Goal: Transaction & Acquisition: Book appointment/travel/reservation

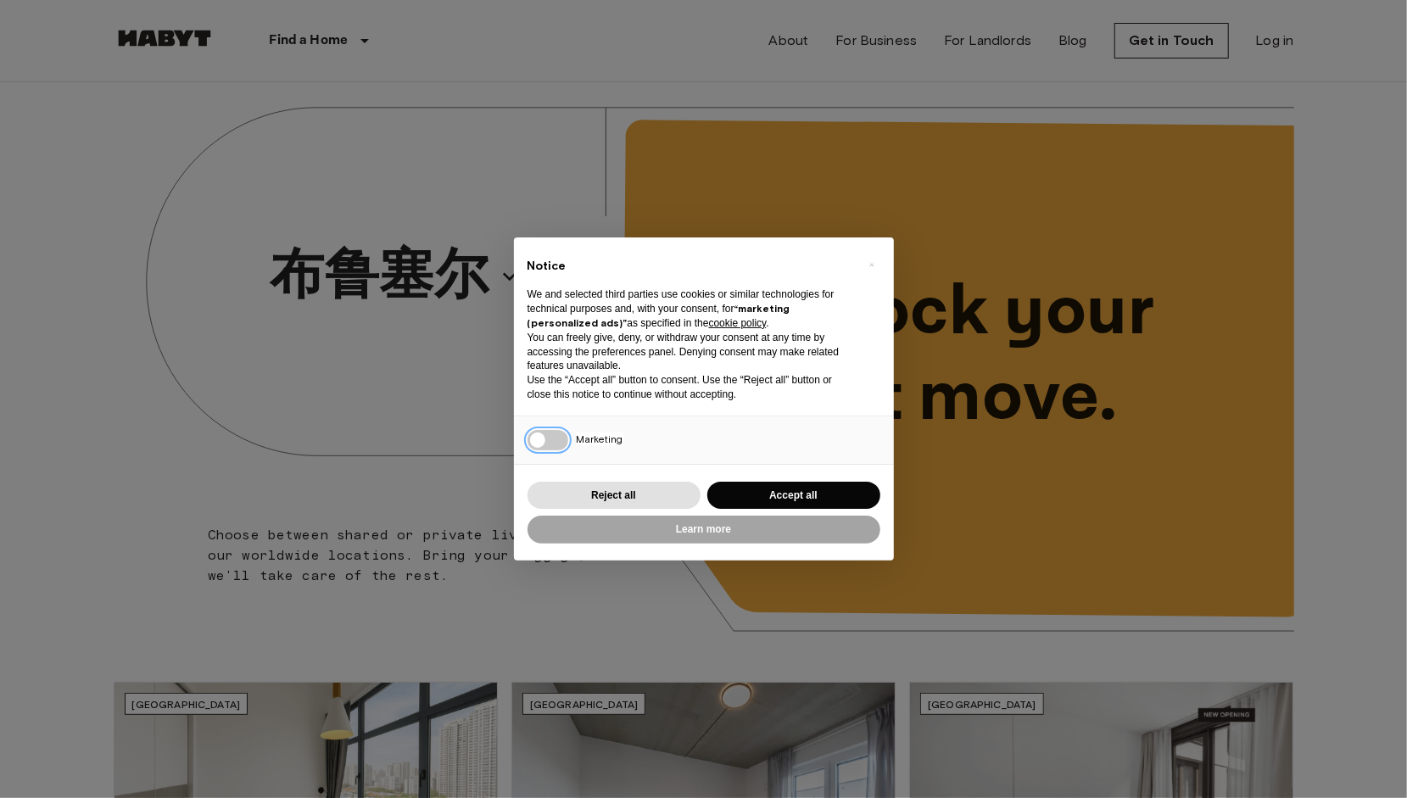
click at [543, 446] on div "Marketing" at bounding box center [704, 441] width 380 height 48
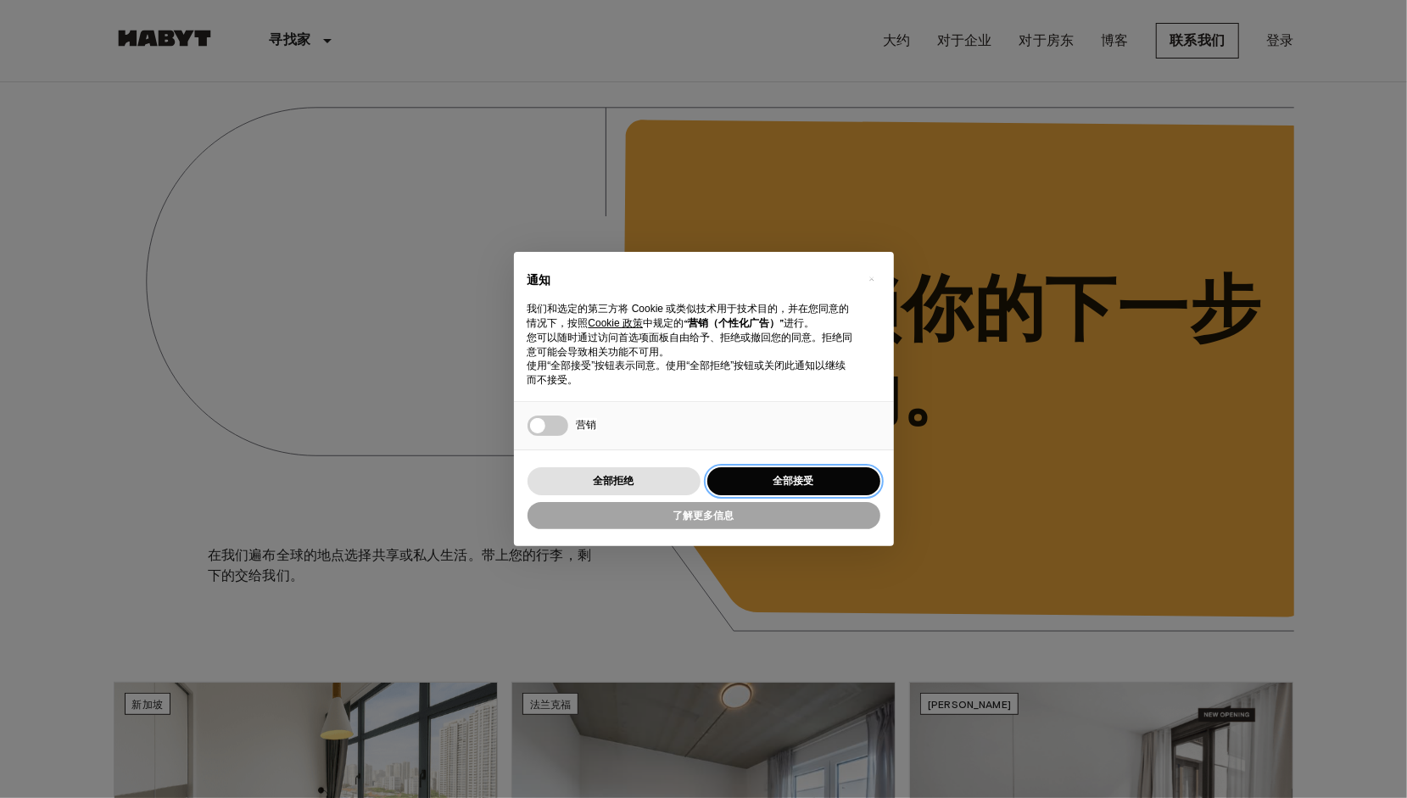
click at [780, 478] on button "全部接受" at bounding box center [794, 481] width 173 height 28
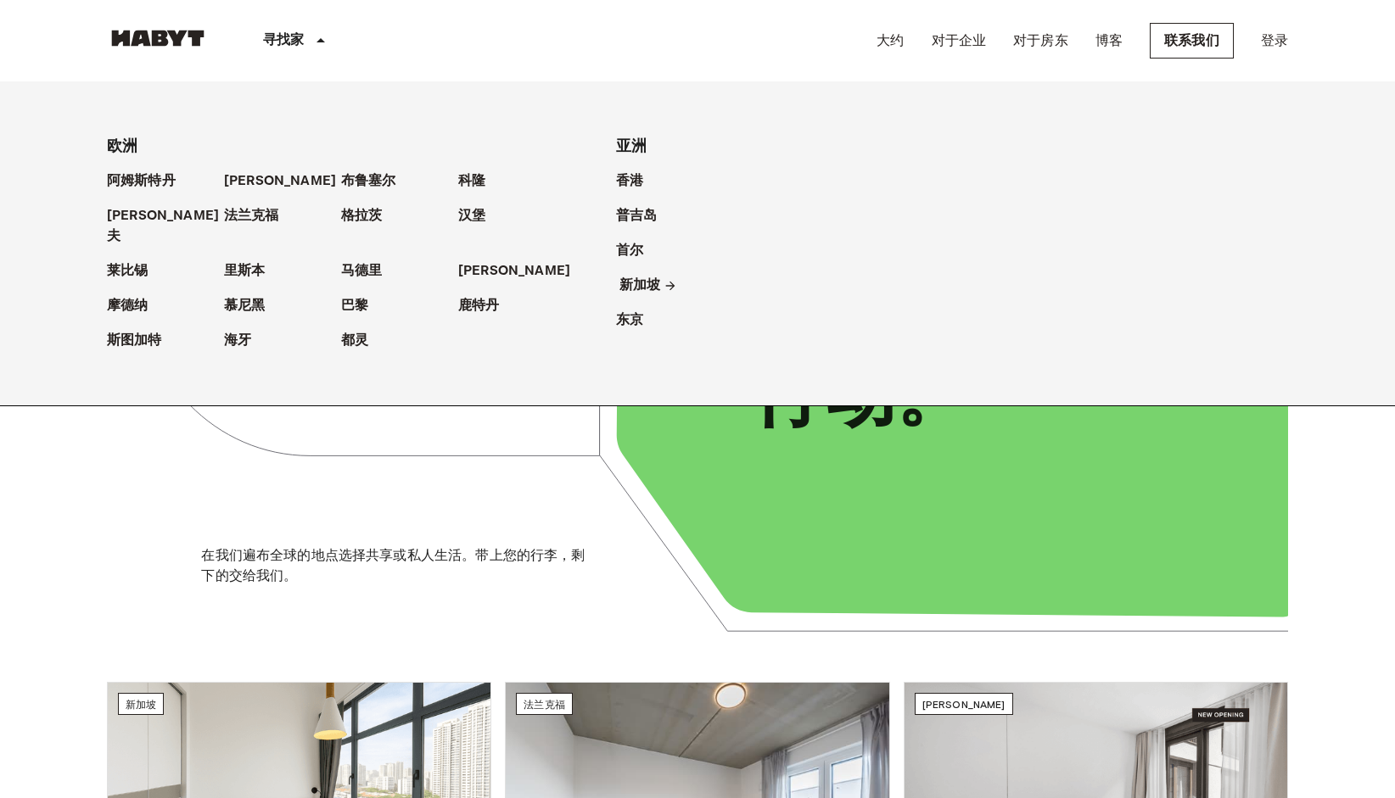
click at [636, 290] on p "新加坡" at bounding box center [639, 286] width 41 height 20
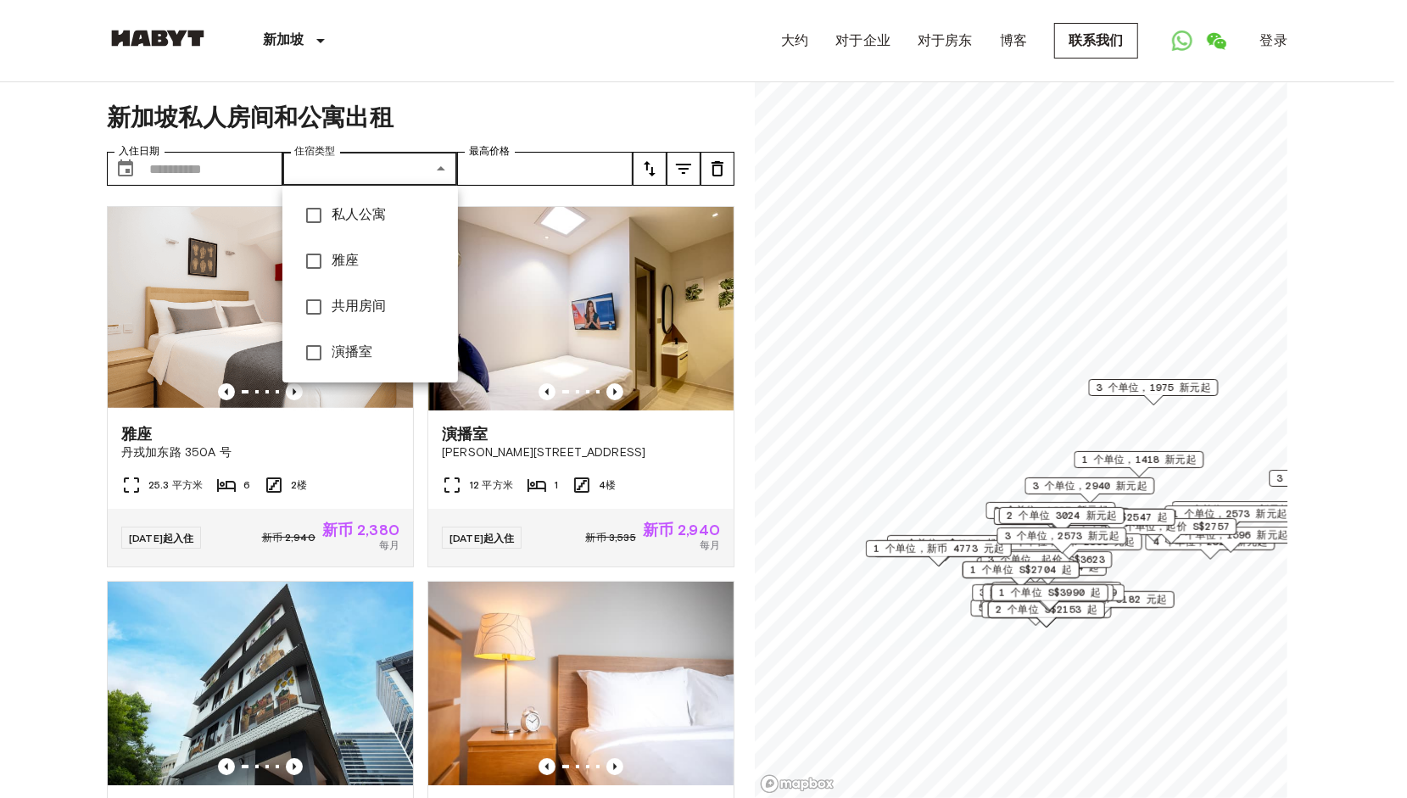
click at [370, 210] on span "私人公寓" at bounding box center [388, 215] width 113 height 20
type input "**********"
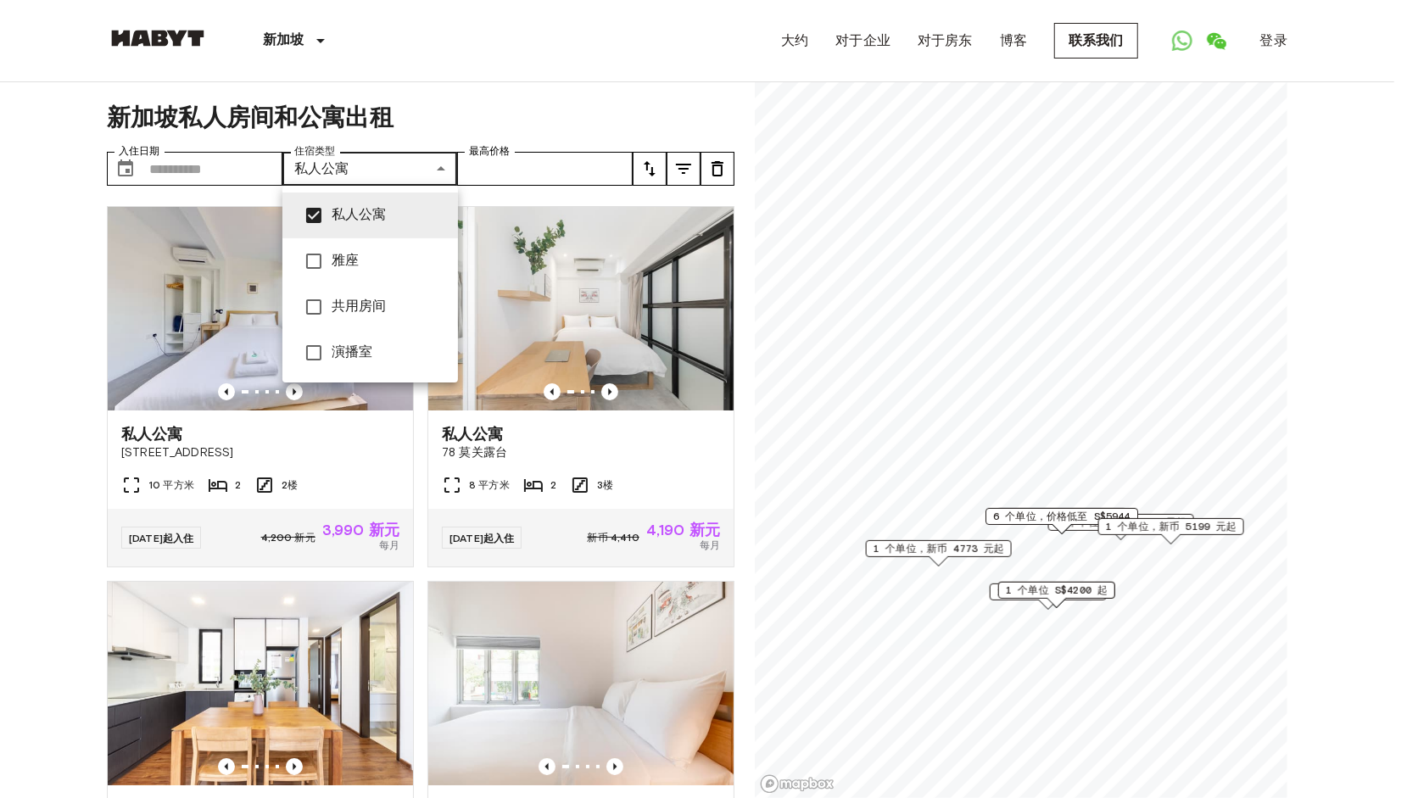
click at [236, 170] on div at bounding box center [703, 399] width 1407 height 798
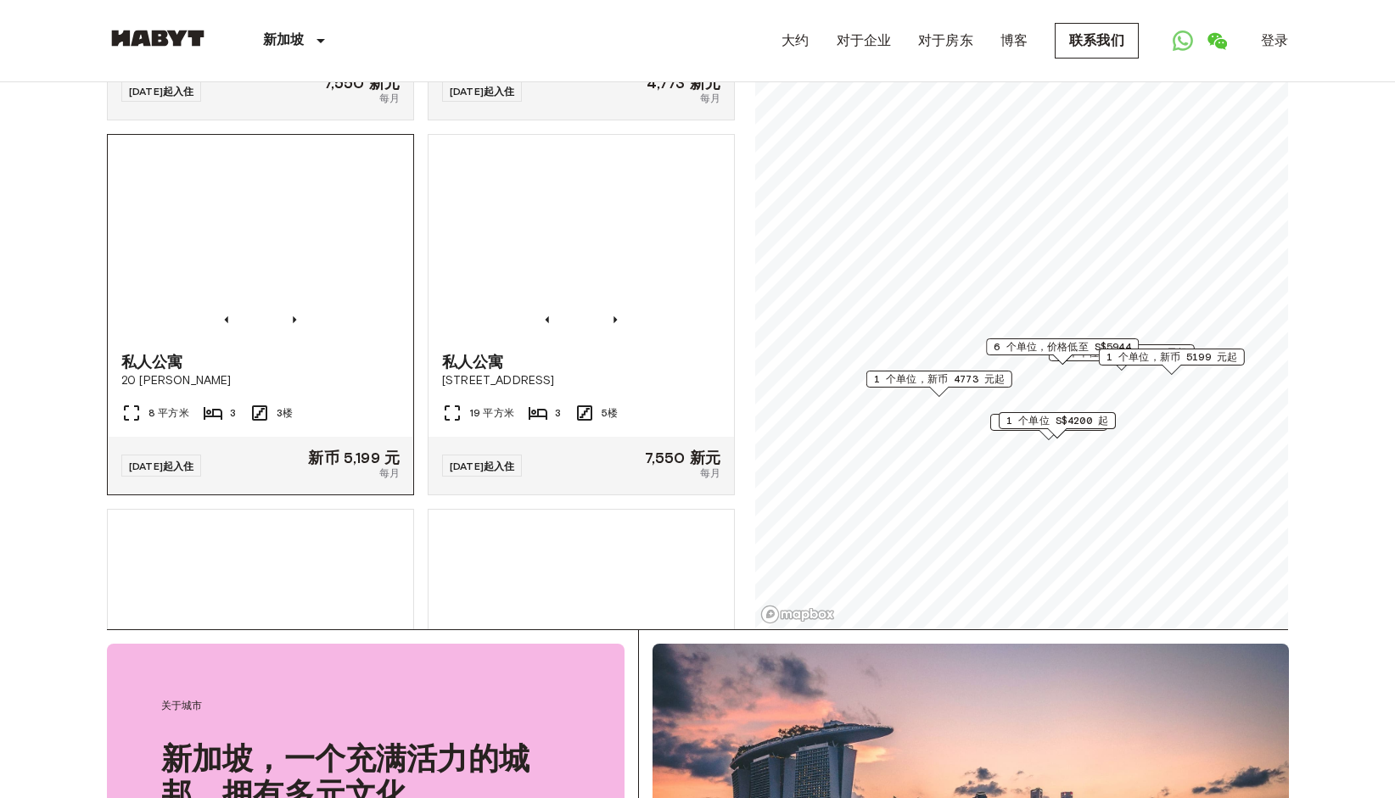
scroll to position [1442, 0]
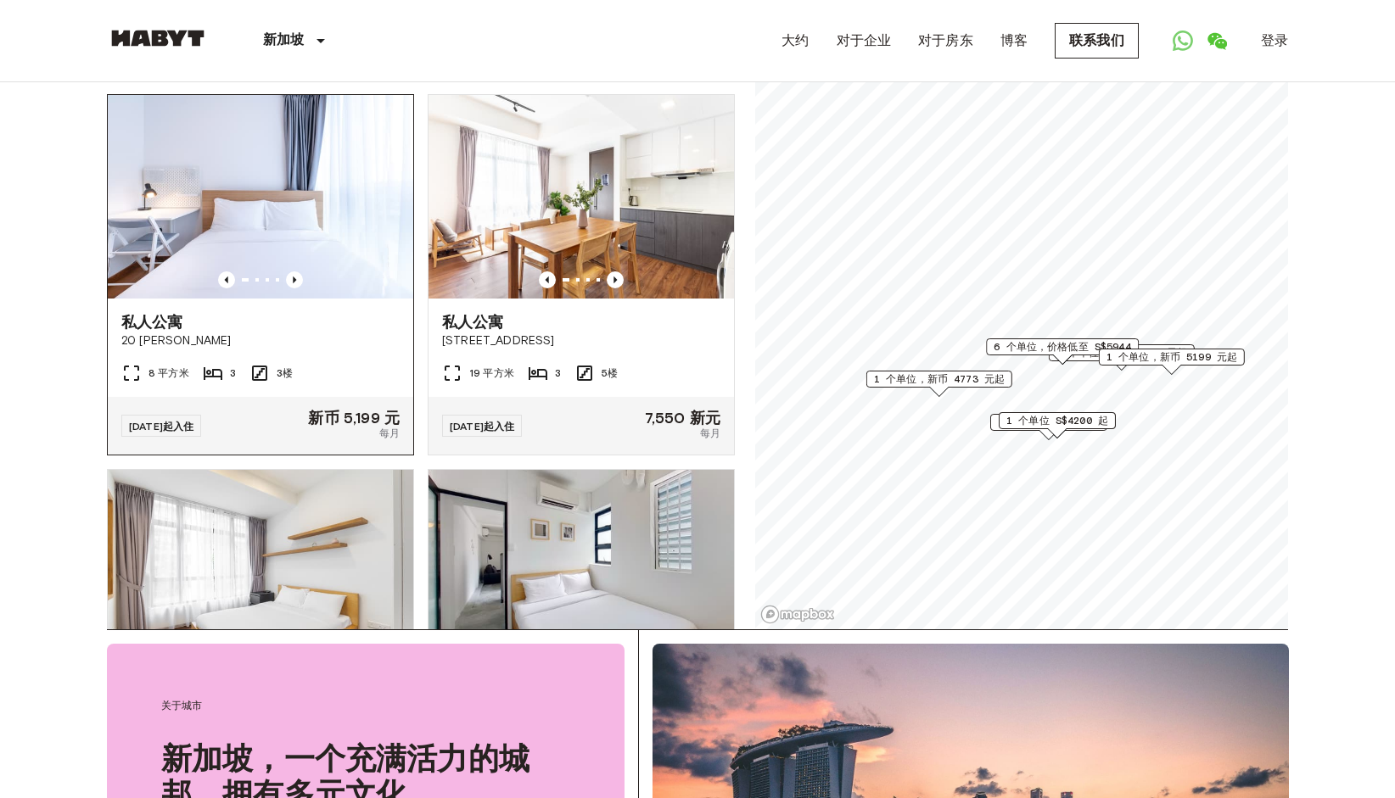
click at [340, 350] on span "20 [PERSON_NAME]" at bounding box center [260, 341] width 278 height 17
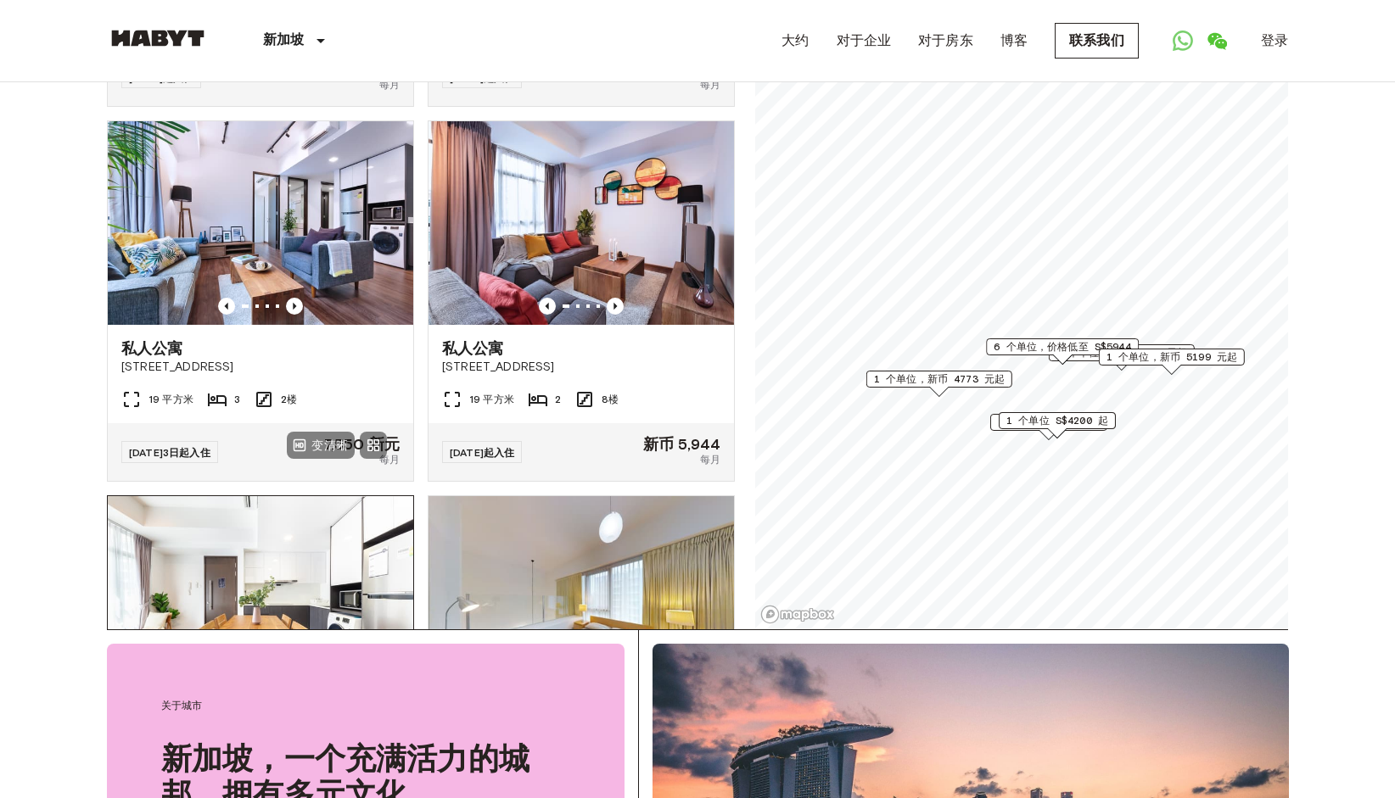
scroll to position [594, 0]
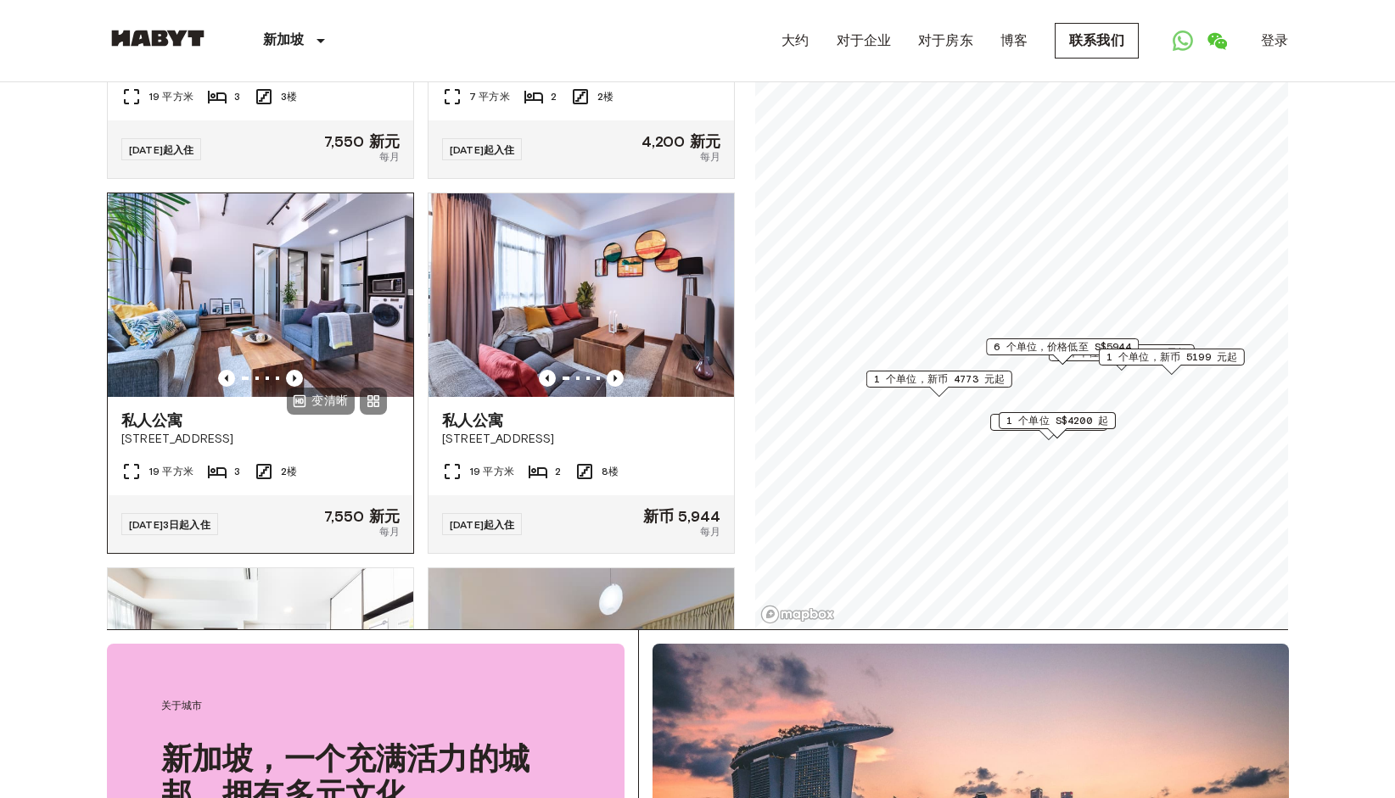
click at [322, 334] on img at bounding box center [260, 295] width 305 height 204
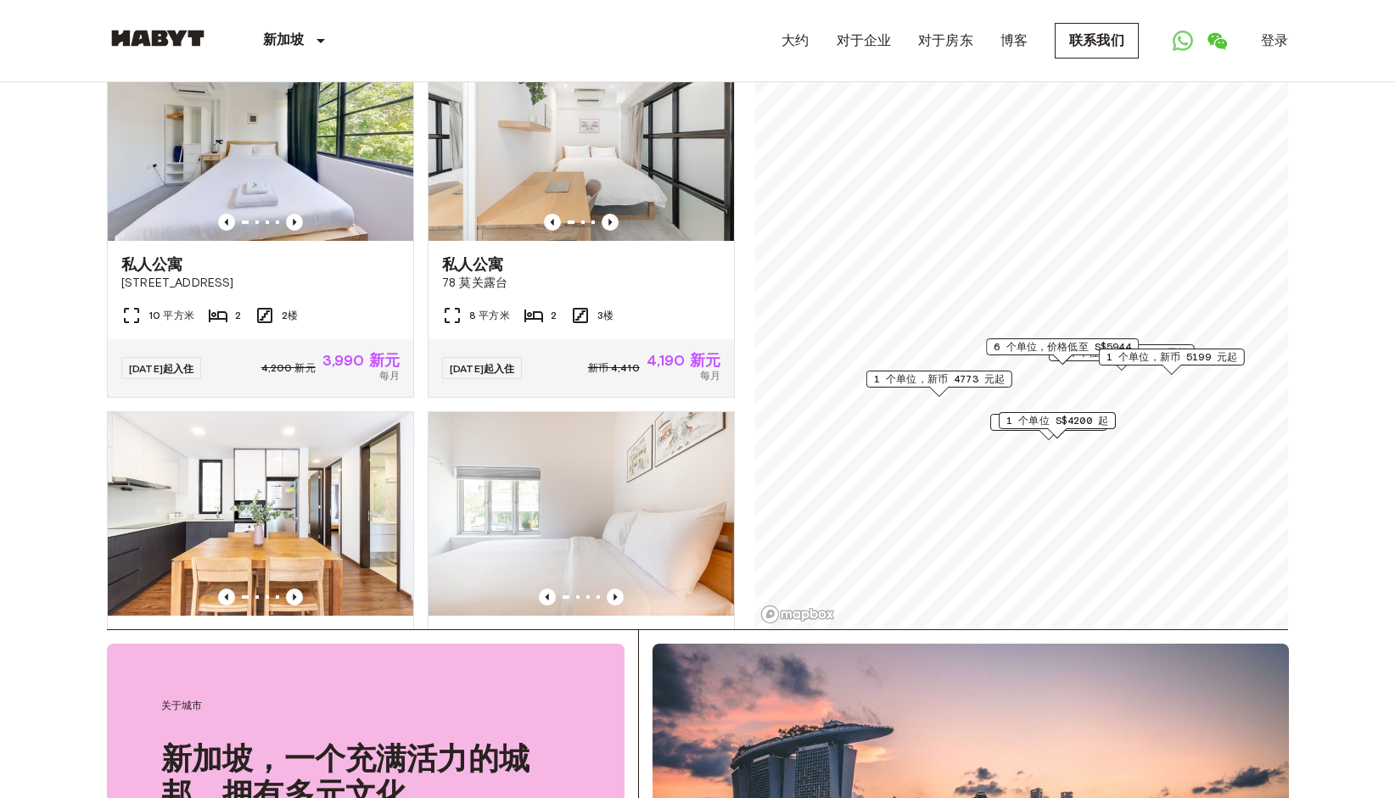
scroll to position [0, 0]
